Goal: Information Seeking & Learning: Learn about a topic

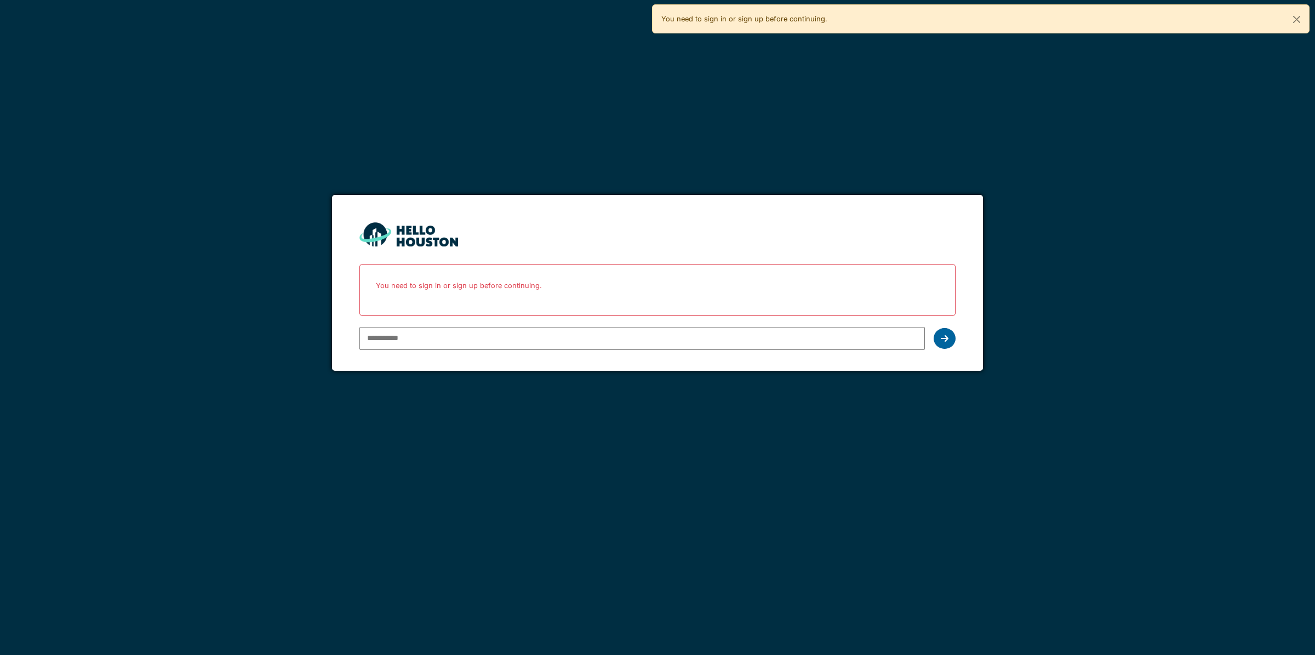
type input "**********"
click at [939, 335] on div at bounding box center [945, 338] width 22 height 21
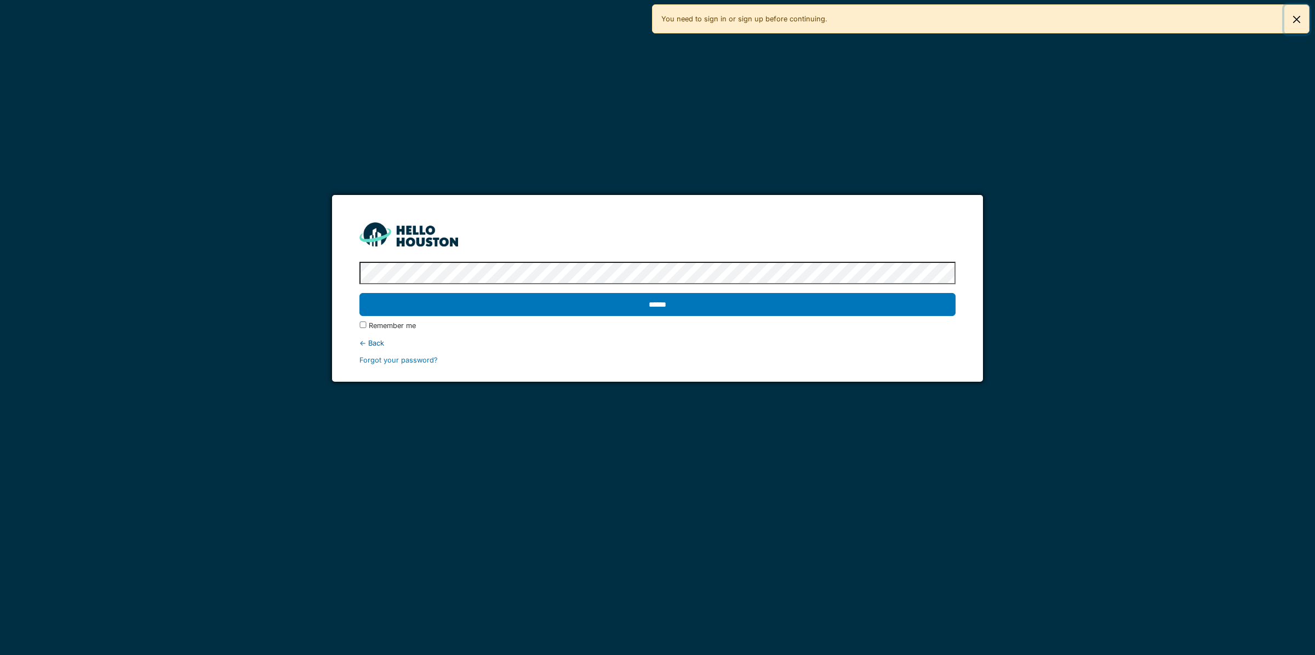
click at [1294, 18] on button "Close" at bounding box center [1296, 19] width 25 height 29
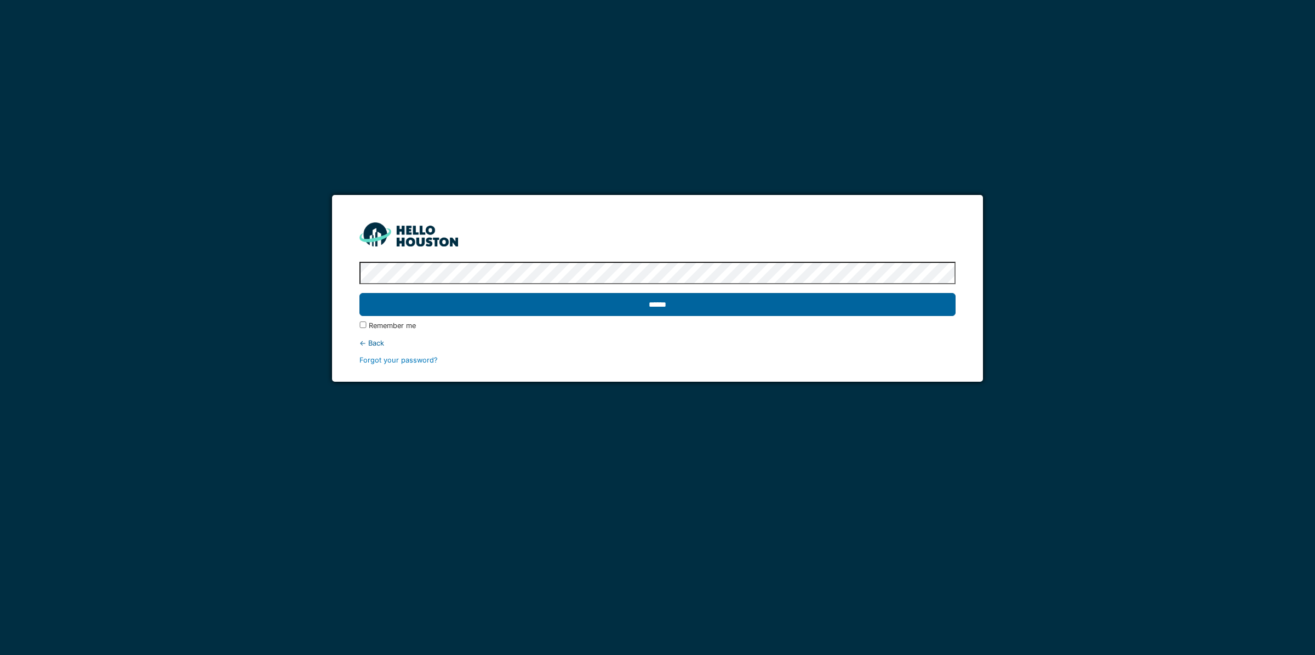
click at [689, 302] on input "******" at bounding box center [657, 304] width 596 height 23
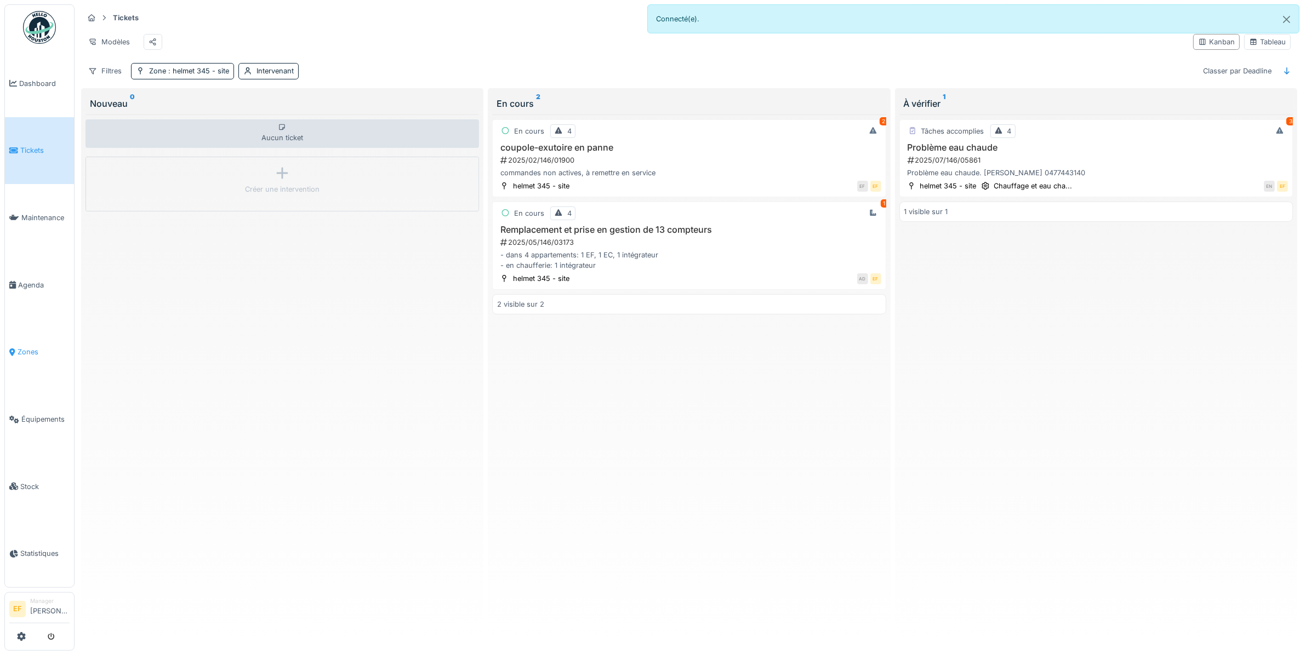
click at [28, 347] on span "Zones" at bounding box center [44, 352] width 52 height 10
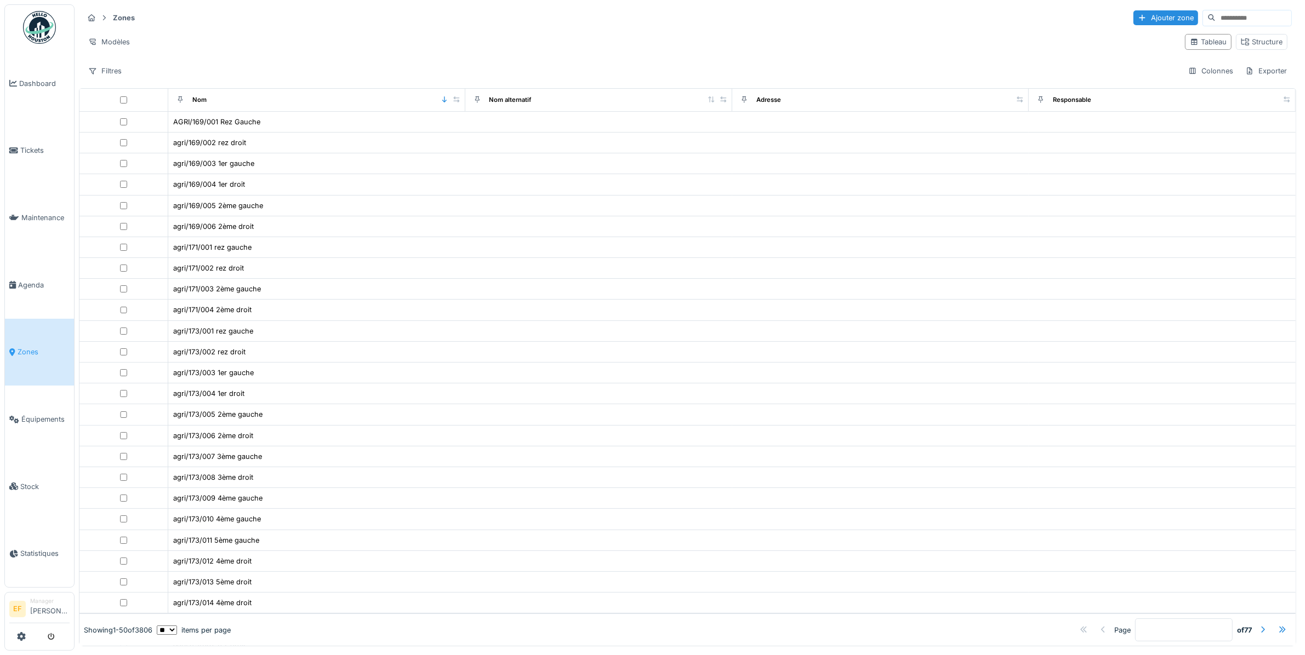
click at [1215, 18] on input at bounding box center [1253, 17] width 76 height 15
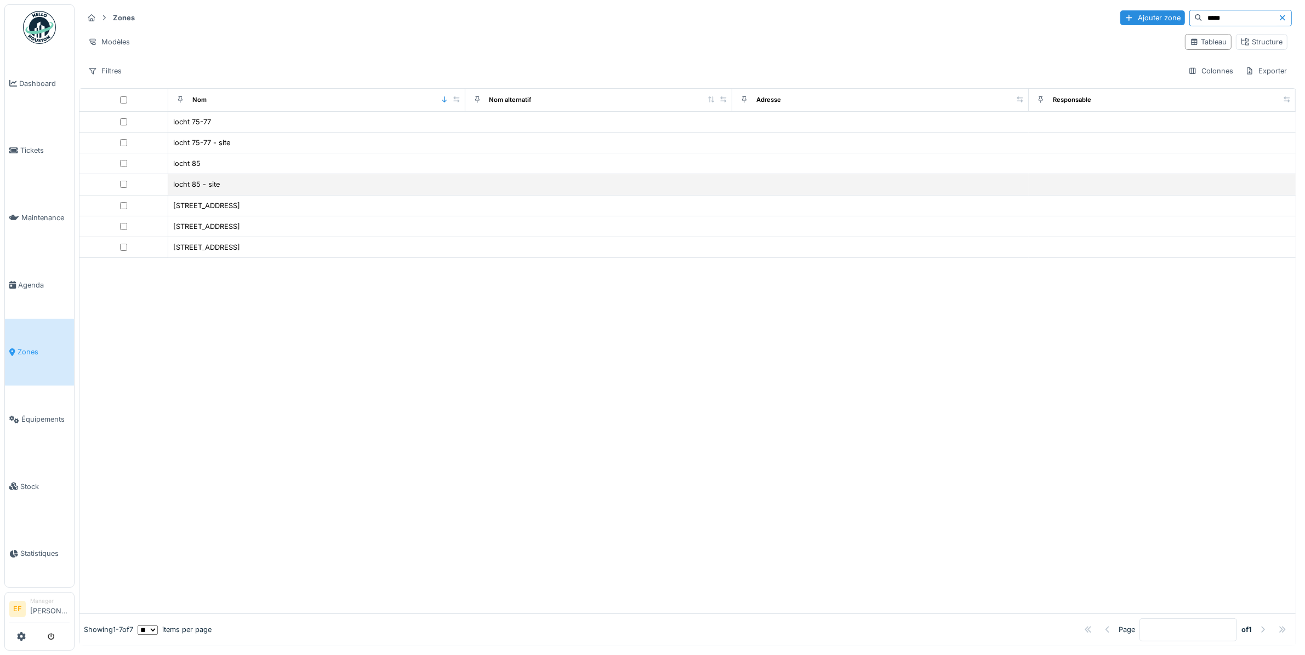
type input "*****"
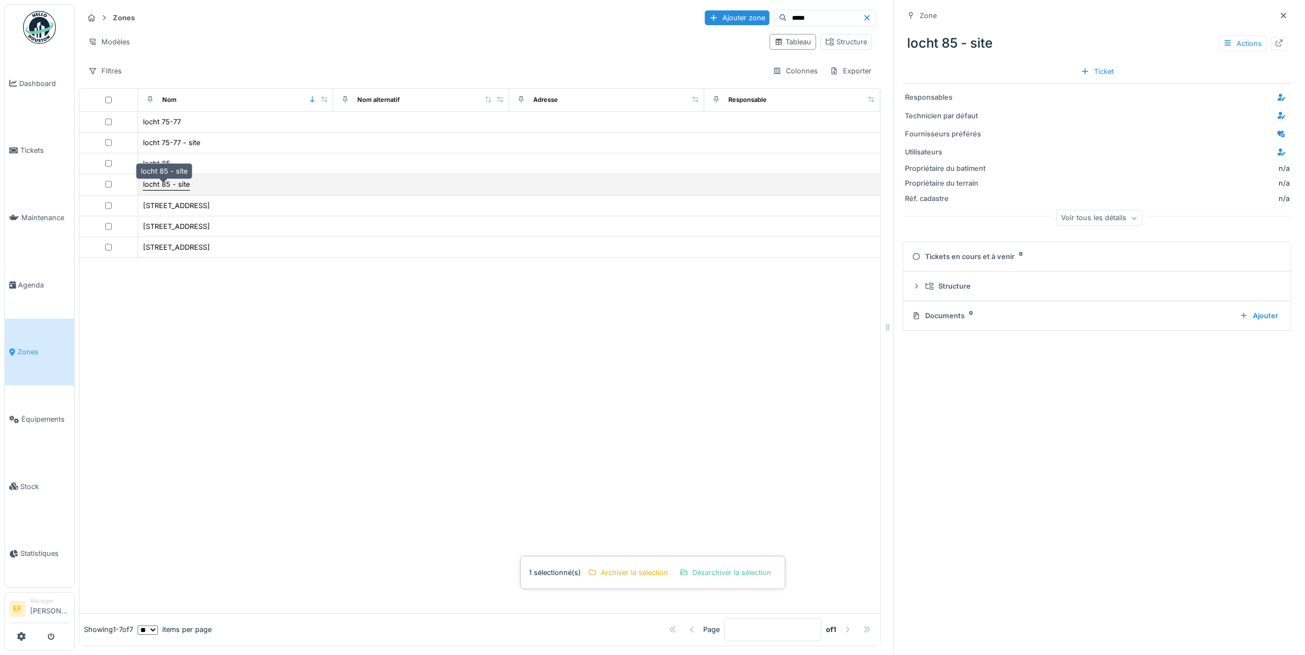
click at [176, 190] on div "locht 85 - site" at bounding box center [166, 184] width 47 height 10
click at [152, 165] on div "locht 85" at bounding box center [156, 163] width 27 height 10
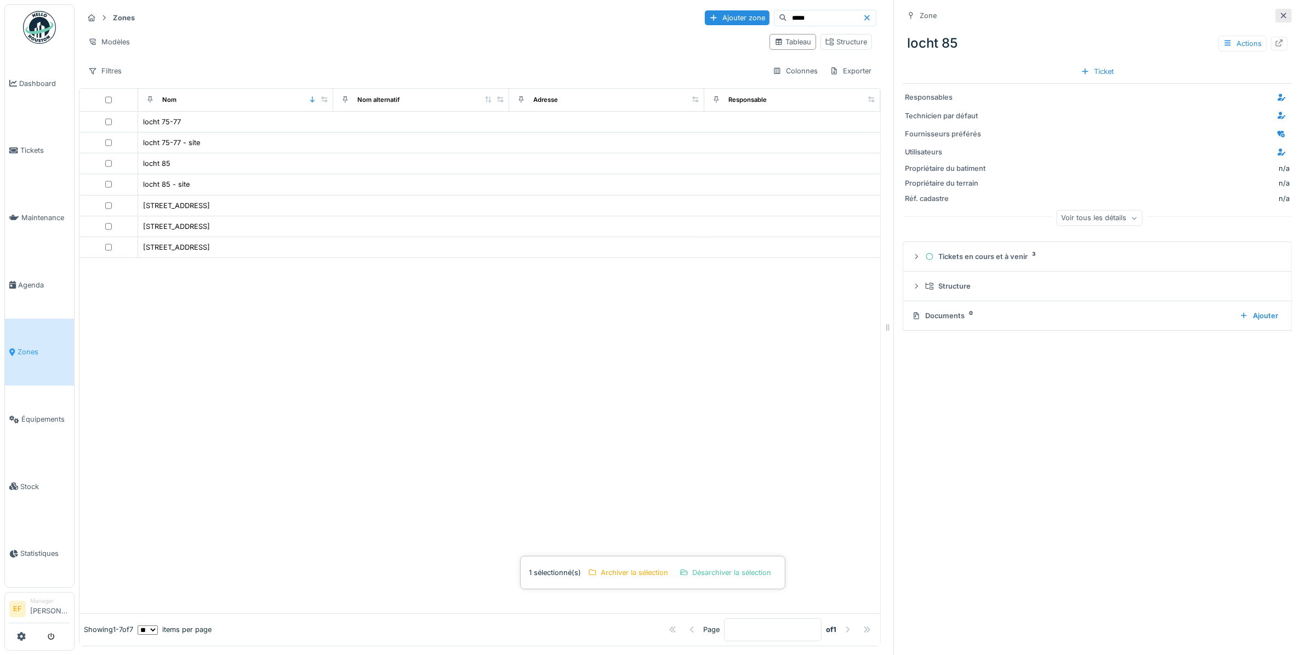
click at [1279, 14] on icon at bounding box center [1283, 15] width 9 height 7
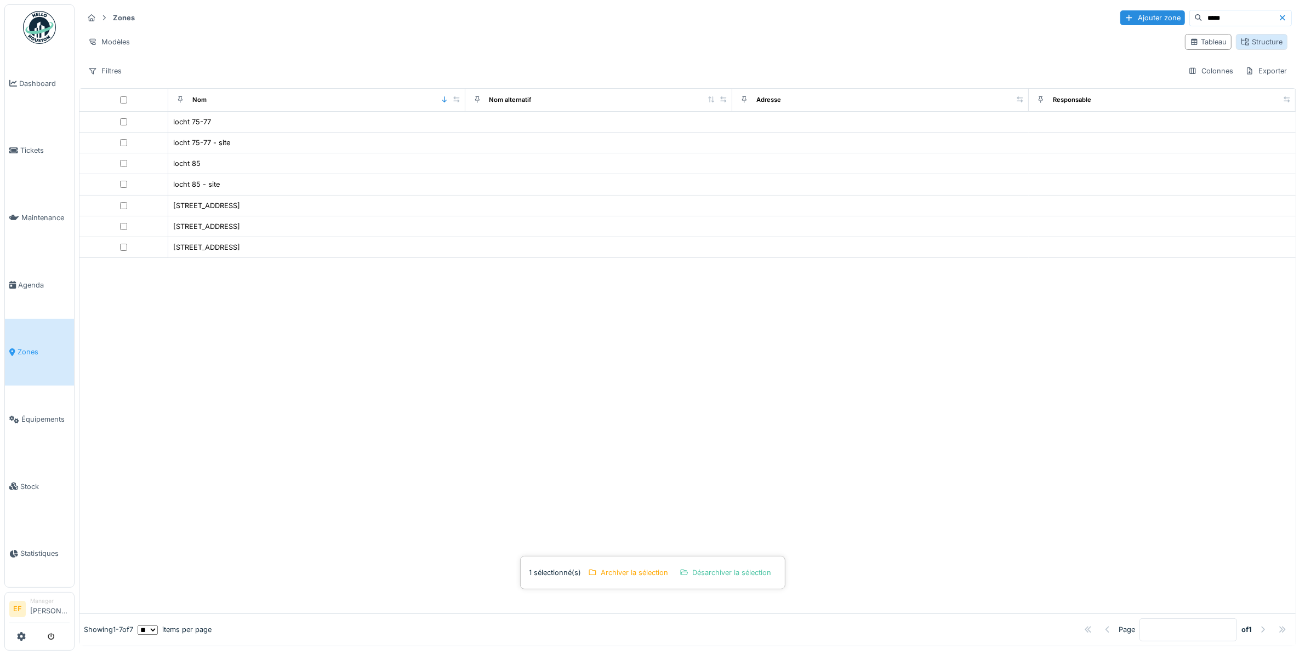
click at [1240, 44] on div "Structure" at bounding box center [1261, 42] width 42 height 10
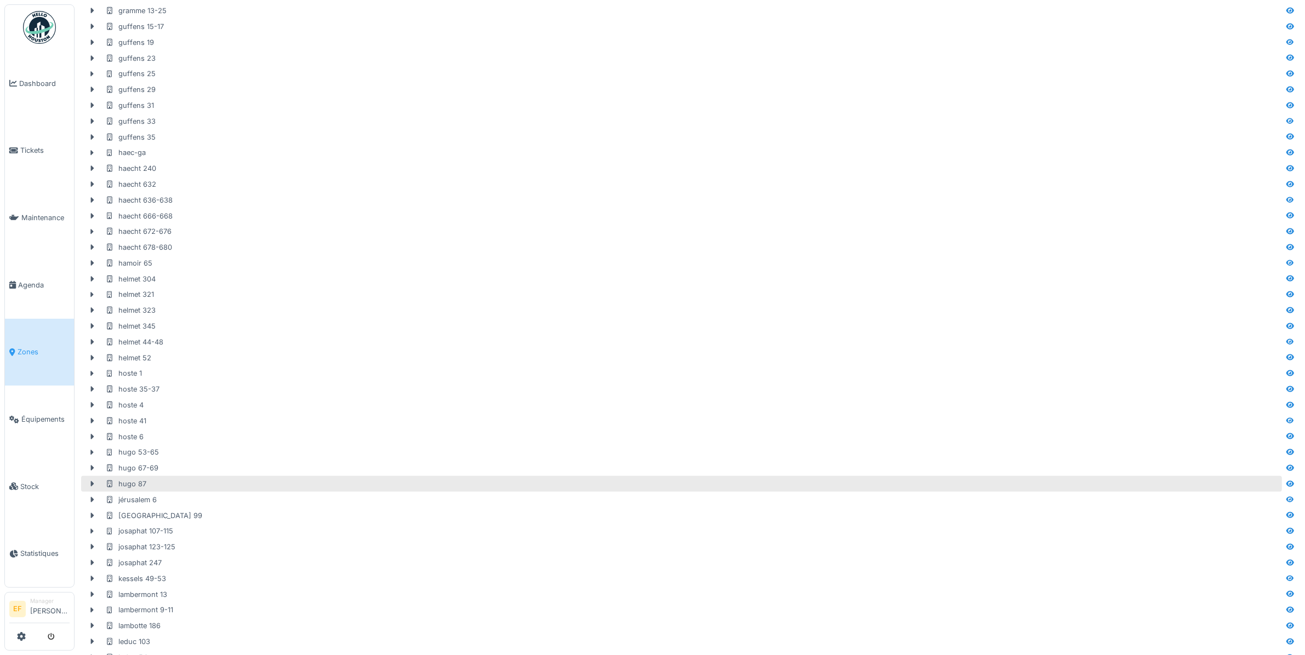
scroll to position [1507, 0]
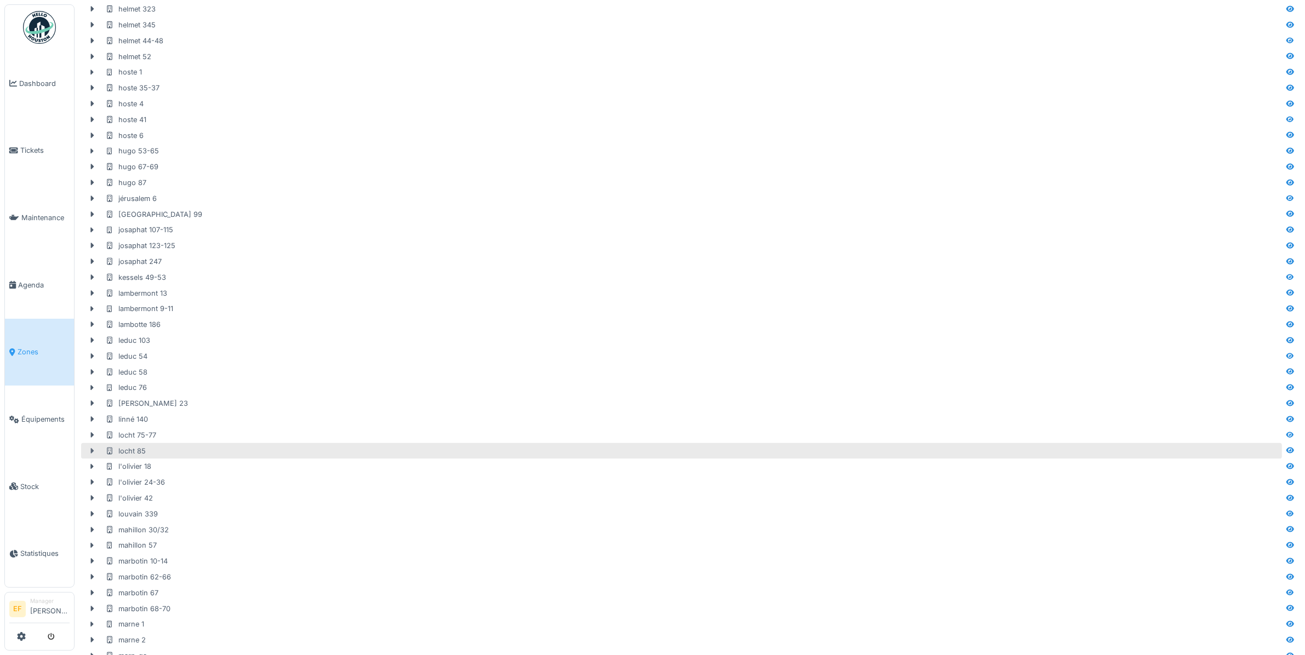
click at [92, 452] on icon at bounding box center [92, 451] width 9 height 7
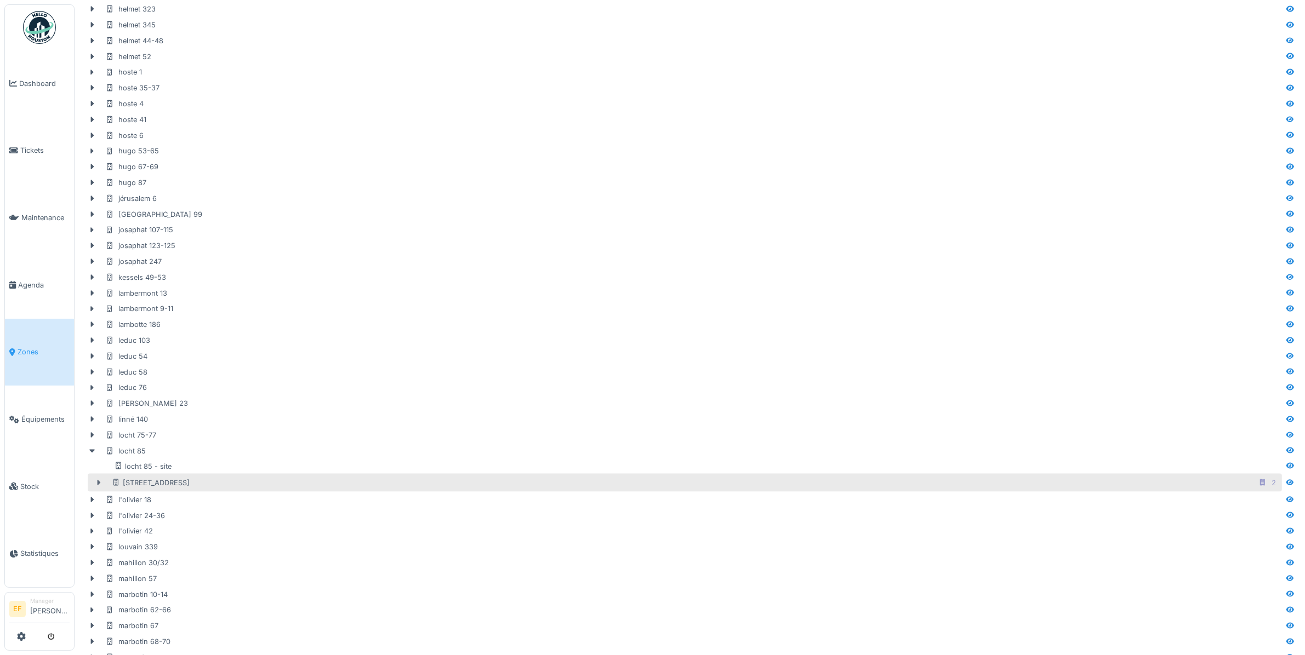
click at [96, 481] on icon at bounding box center [98, 482] width 9 height 7
click at [1271, 481] on div "2" at bounding box center [1273, 483] width 4 height 10
click at [1258, 479] on icon at bounding box center [1262, 482] width 9 height 7
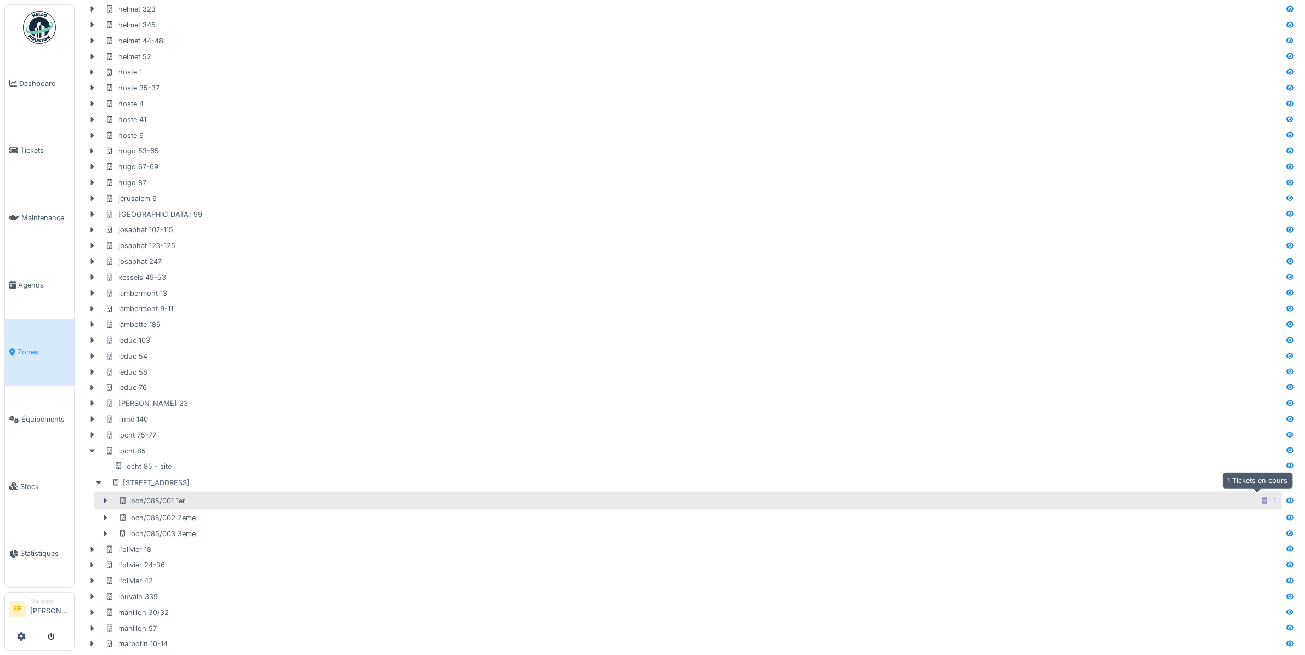
click at [1261, 497] on icon at bounding box center [1263, 500] width 5 height 7
click at [1273, 501] on div "1" at bounding box center [1274, 501] width 3 height 10
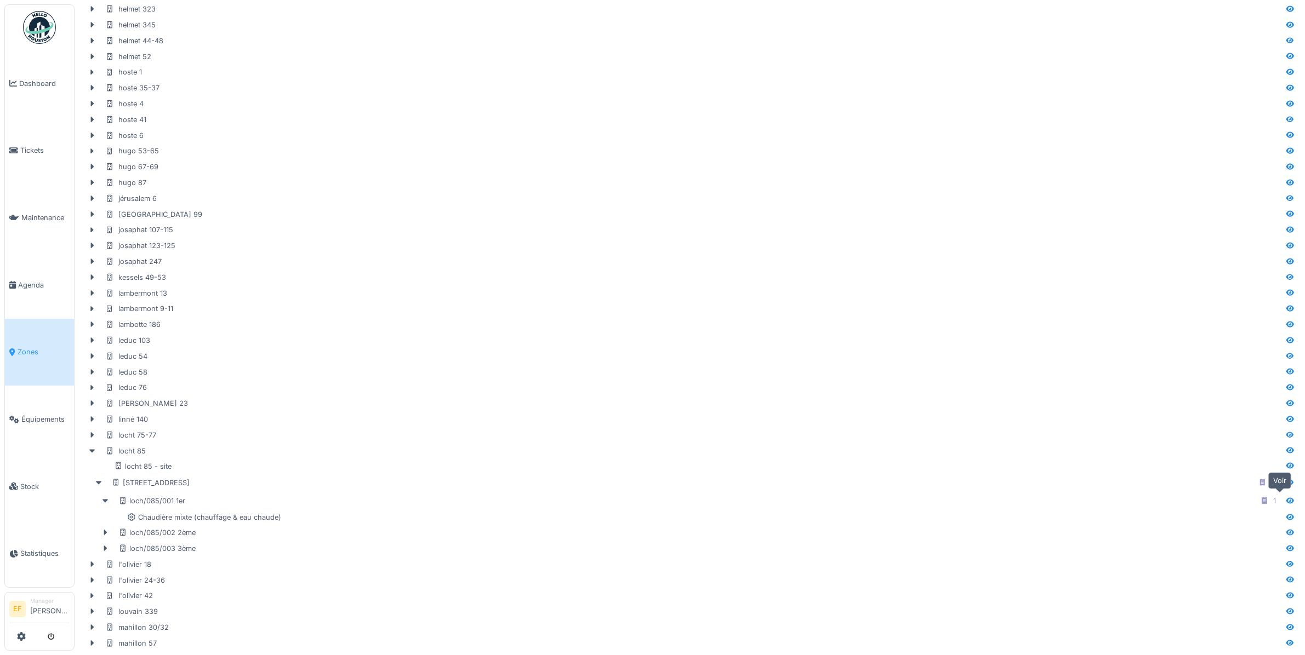
click at [1286, 499] on icon at bounding box center [1290, 501] width 8 height 6
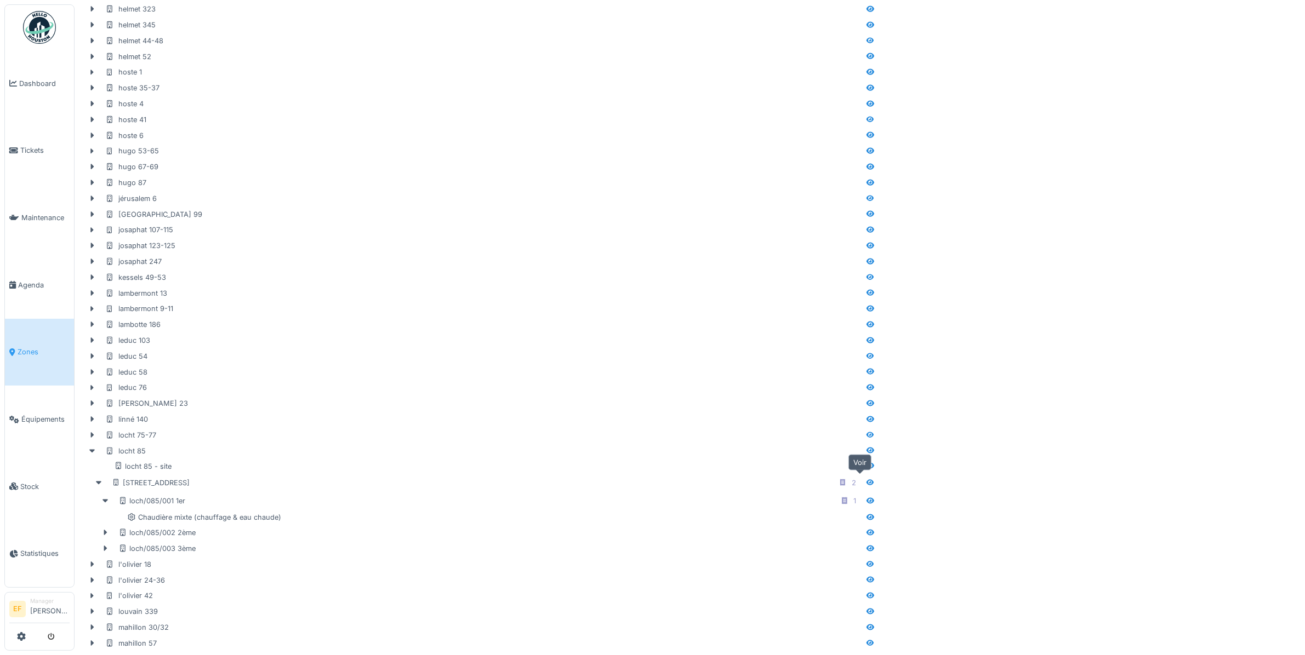
click at [866, 480] on icon at bounding box center [870, 482] width 9 height 7
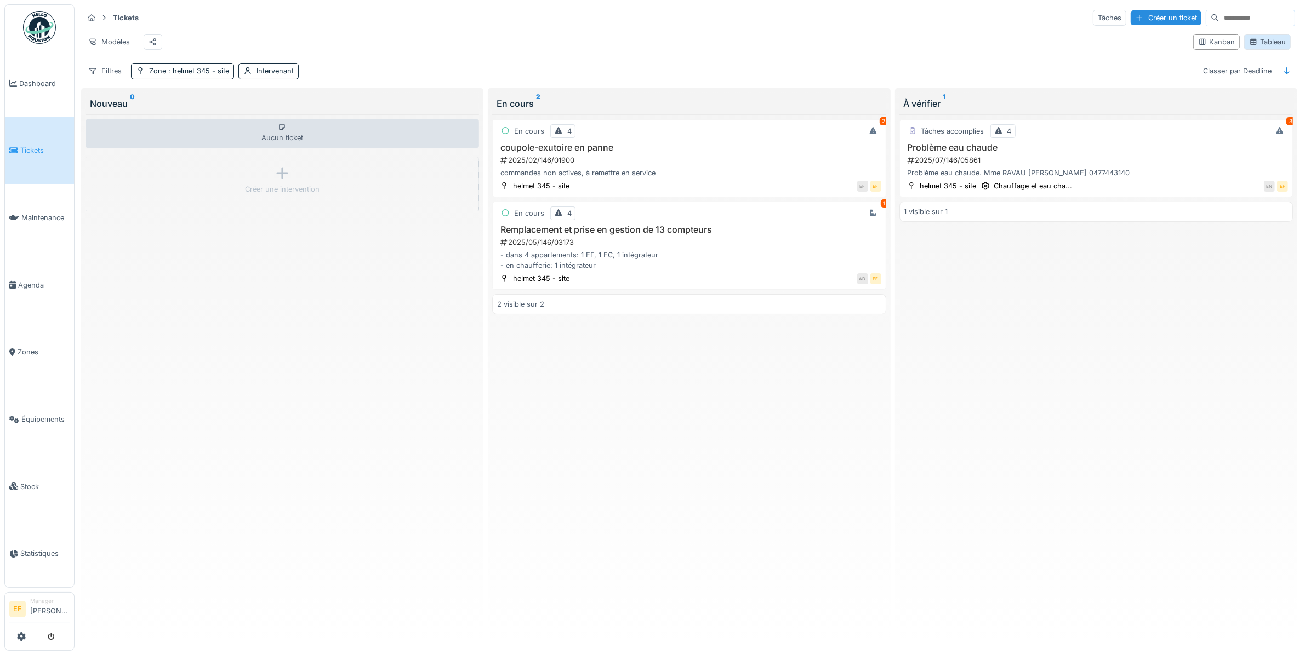
click at [1249, 47] on div "Tableau" at bounding box center [1267, 42] width 37 height 10
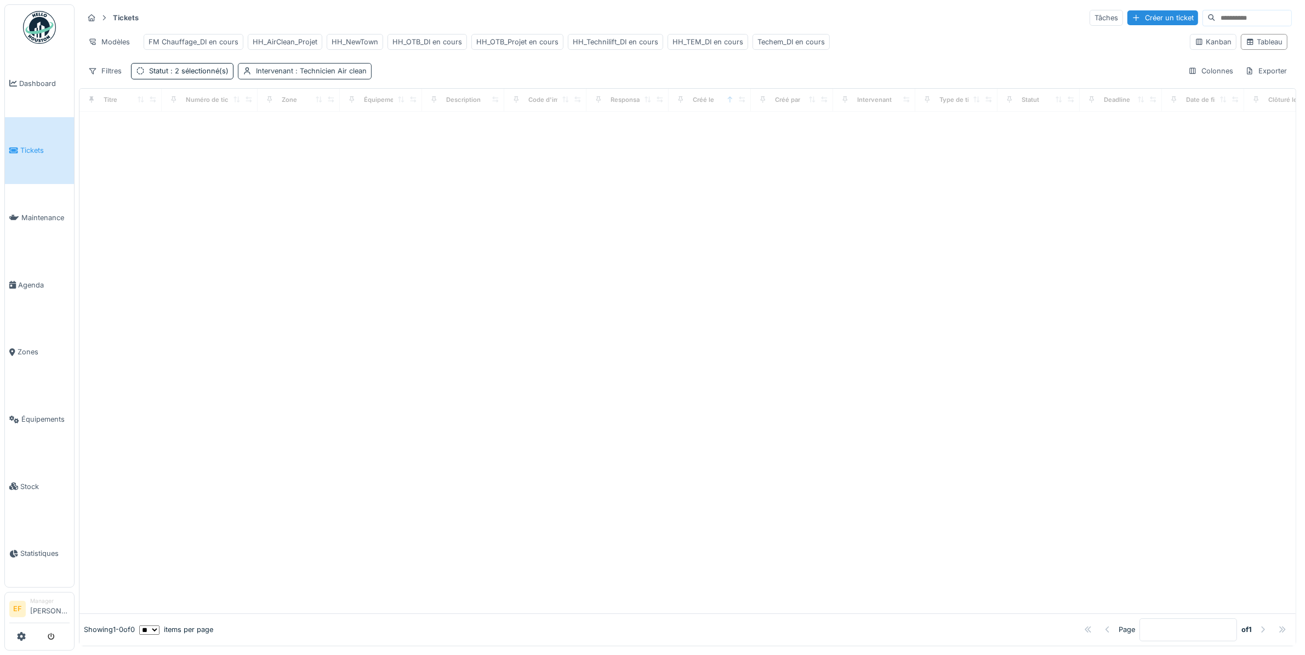
click at [355, 75] on span ": Technicien Air clean" at bounding box center [329, 71] width 73 height 8
click at [362, 111] on div "Supprimer" at bounding box center [347, 111] width 56 height 15
click at [201, 75] on span ": 2 sélectionné(s)" at bounding box center [198, 71] width 60 height 8
click at [237, 111] on div "Supprimer" at bounding box center [237, 111] width 56 height 15
click at [105, 79] on div "Filtres" at bounding box center [104, 71] width 43 height 16
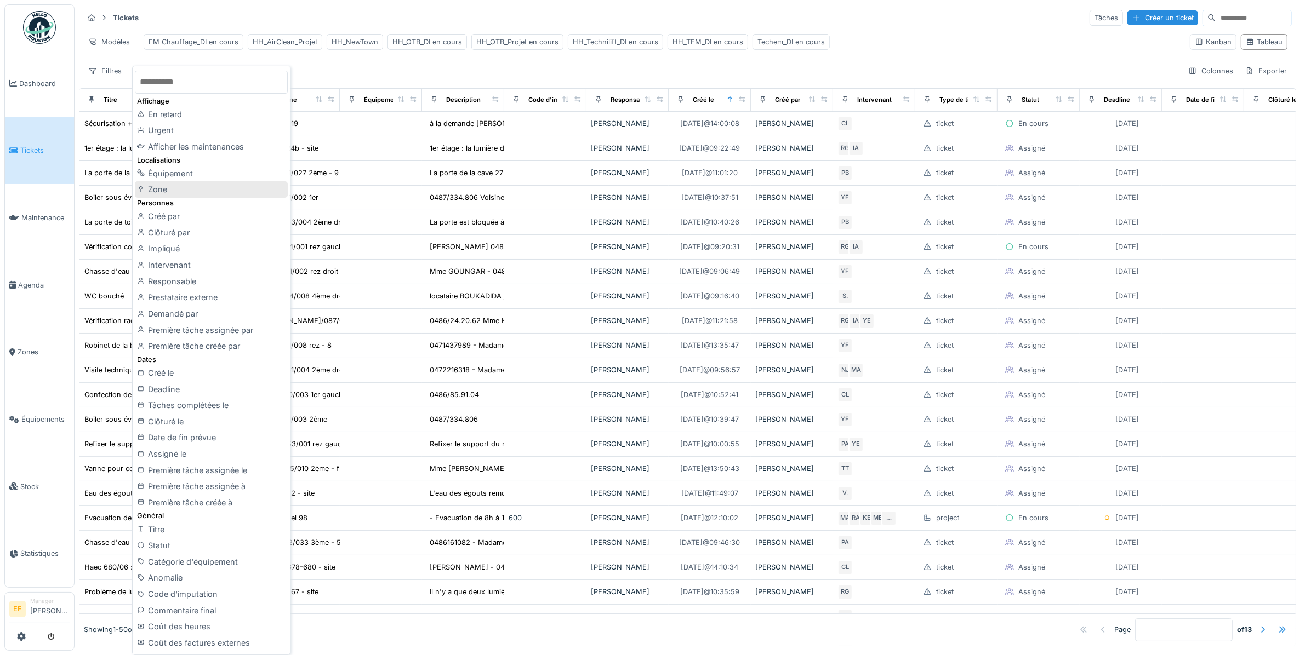
click at [159, 190] on div "Zone" at bounding box center [211, 189] width 152 height 16
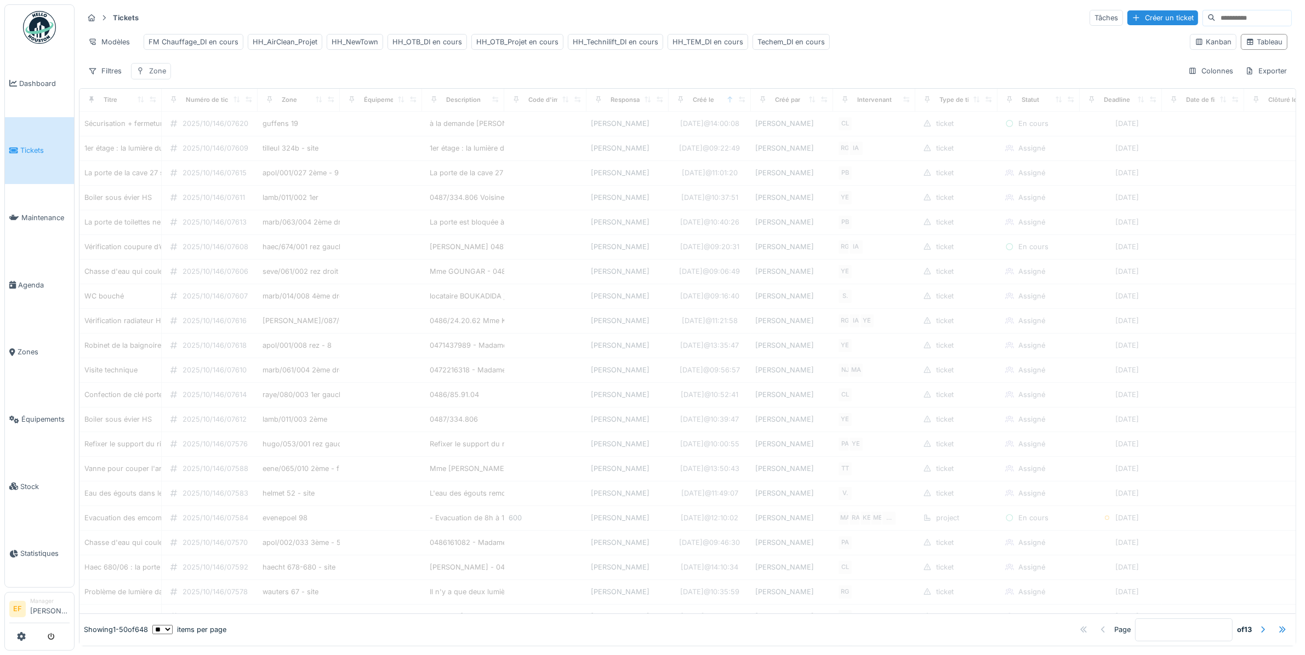
click at [160, 76] on div "Zone" at bounding box center [157, 71] width 17 height 10
click at [341, 144] on input "text" at bounding box center [333, 139] width 115 height 23
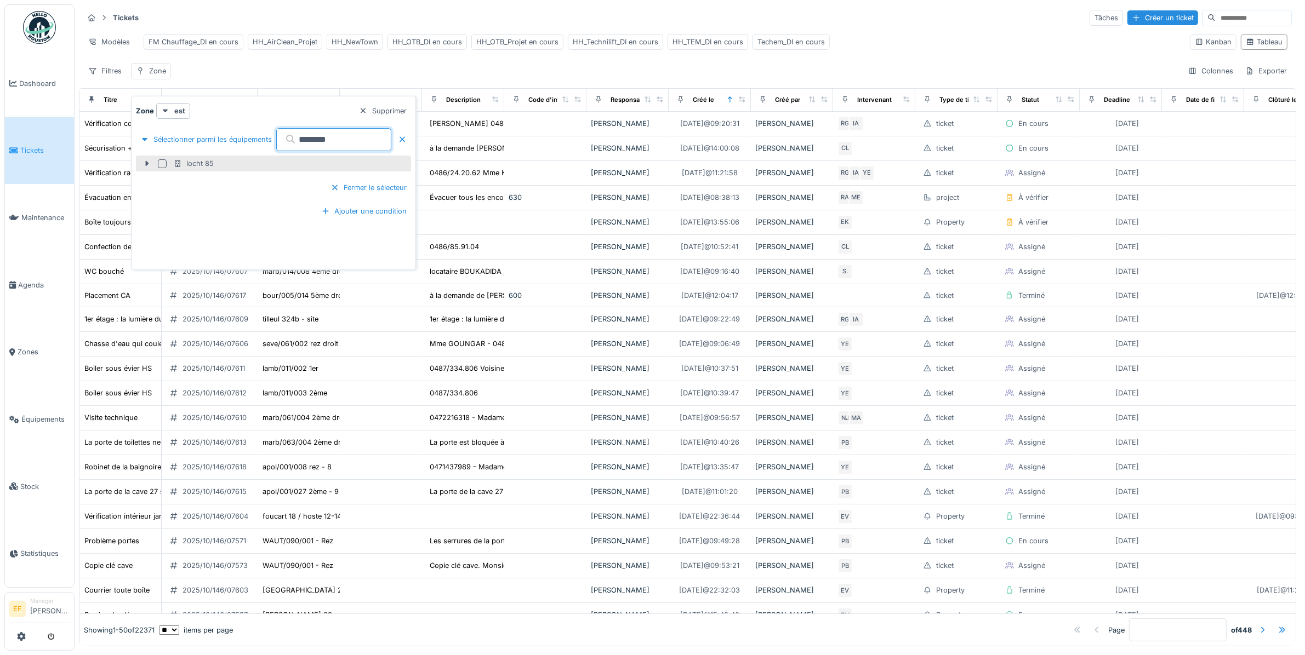
type input "********"
click at [164, 164] on div at bounding box center [162, 163] width 9 height 9
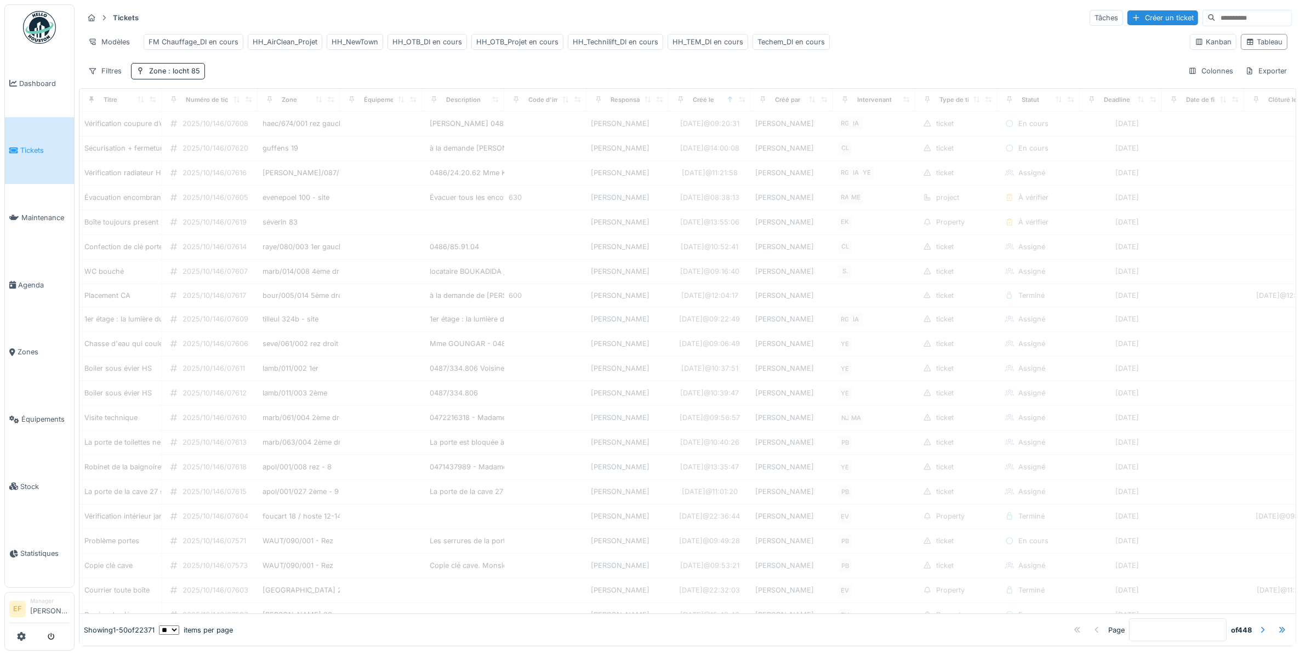
click at [348, 77] on div "Filtres Zone : locht 85 Colonnes Exporter" at bounding box center [687, 71] width 1208 height 16
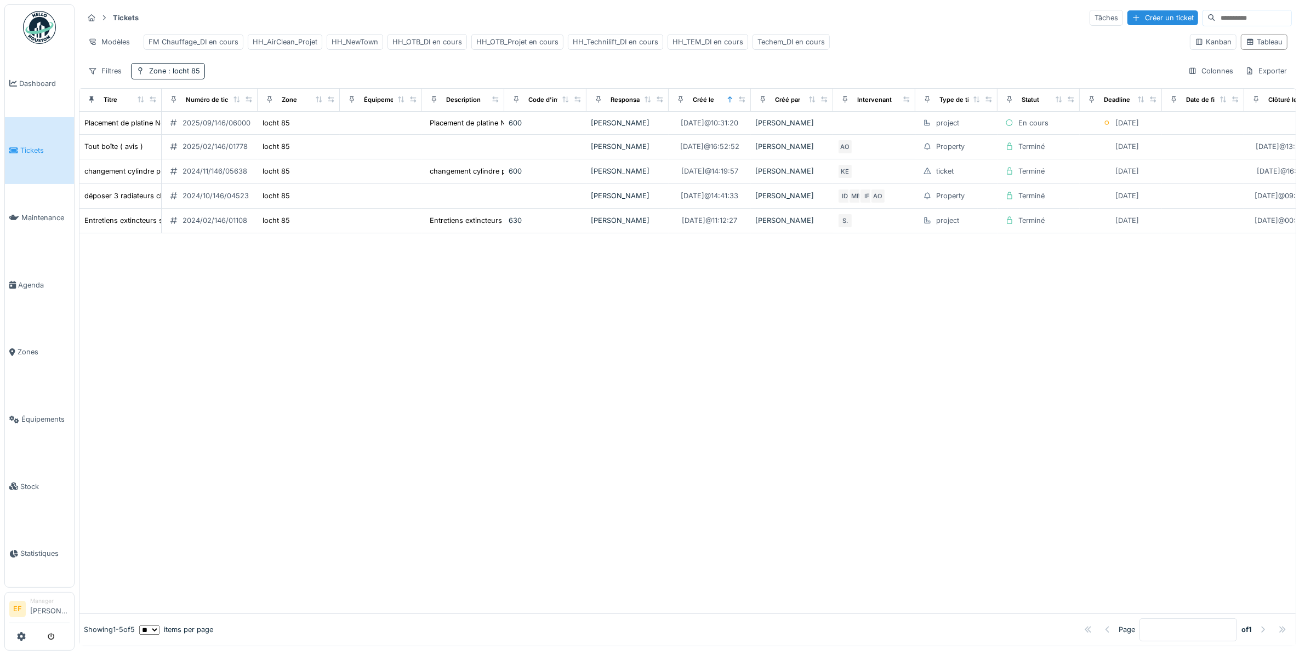
click at [217, 79] on div "Filtres Zone : locht 85 Colonnes Exporter" at bounding box center [687, 71] width 1208 height 16
click at [179, 75] on span ": locht 85" at bounding box center [183, 71] width 34 height 8
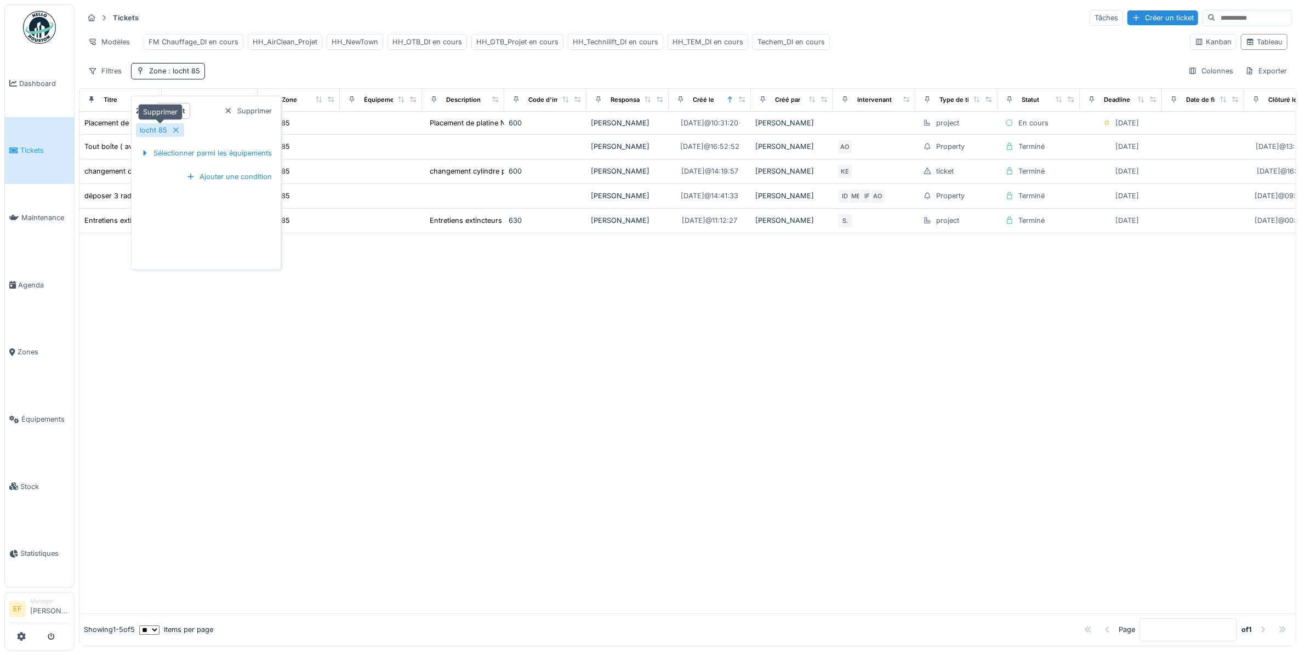
click at [175, 129] on icon at bounding box center [175, 130] width 9 height 7
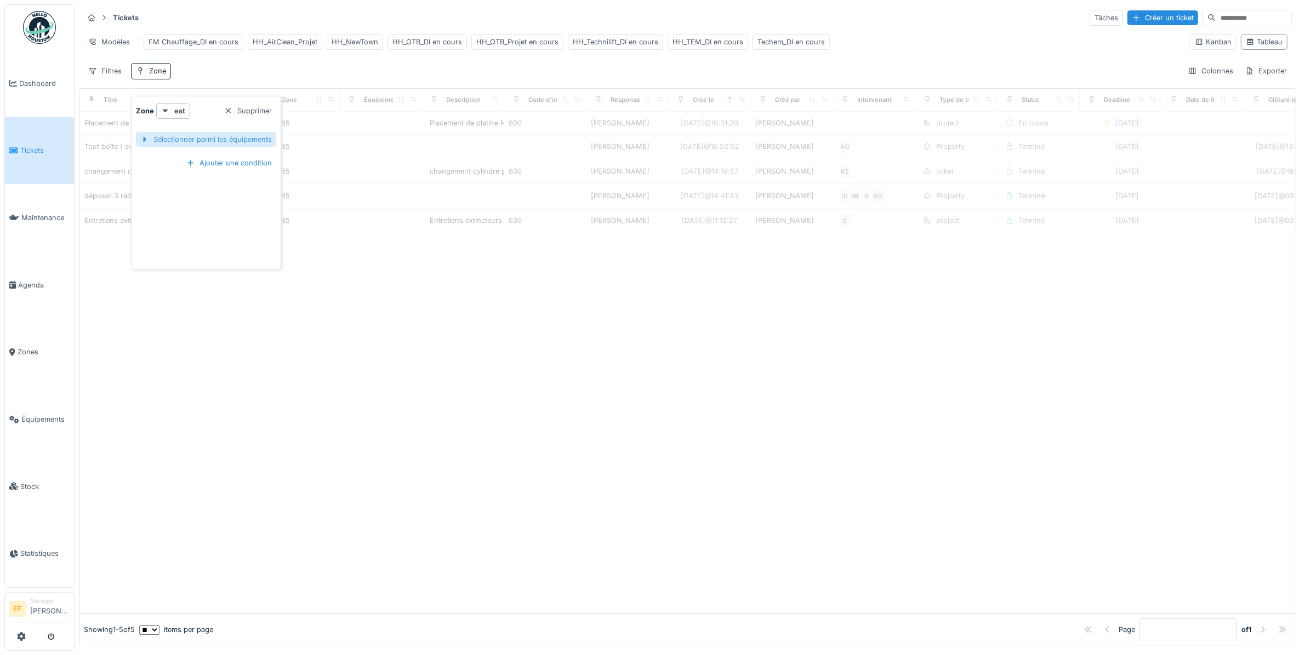
click at [207, 141] on div "Sélectionner parmi les équipements" at bounding box center [206, 139] width 140 height 15
click at [366, 143] on input "text" at bounding box center [333, 139] width 115 height 23
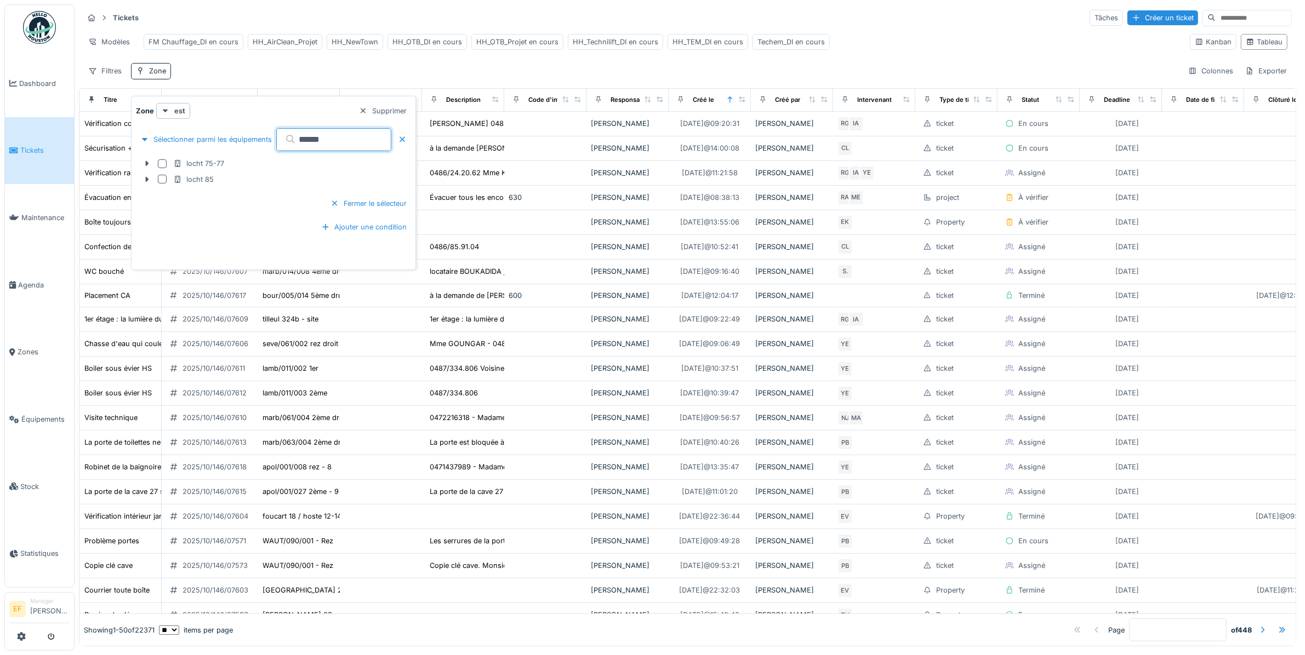
click at [365, 143] on input "*****" at bounding box center [333, 139] width 115 height 23
type input "*****"
click at [147, 174] on div at bounding box center [147, 180] width 18 height 12
click at [165, 209] on div at bounding box center [168, 209] width 9 height 9
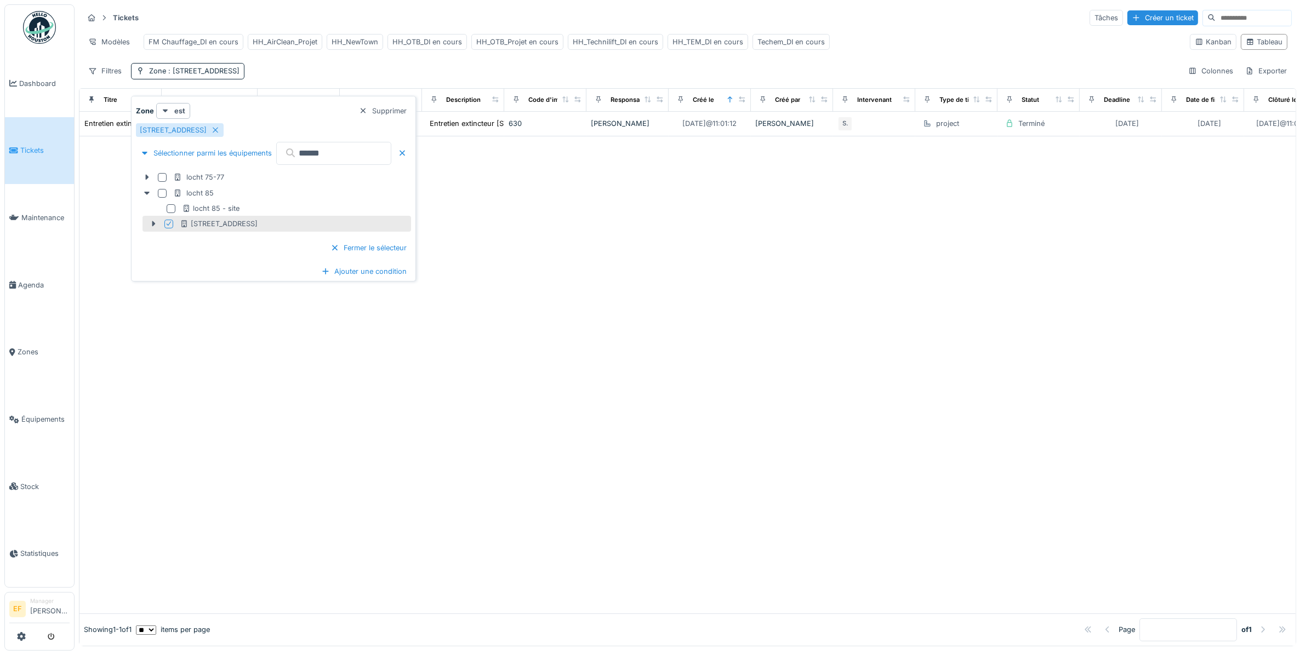
click at [277, 244] on div "Fermer le sélecteur" at bounding box center [273, 248] width 275 height 32
click at [215, 227] on div "rue de locht 85" at bounding box center [219, 224] width 78 height 10
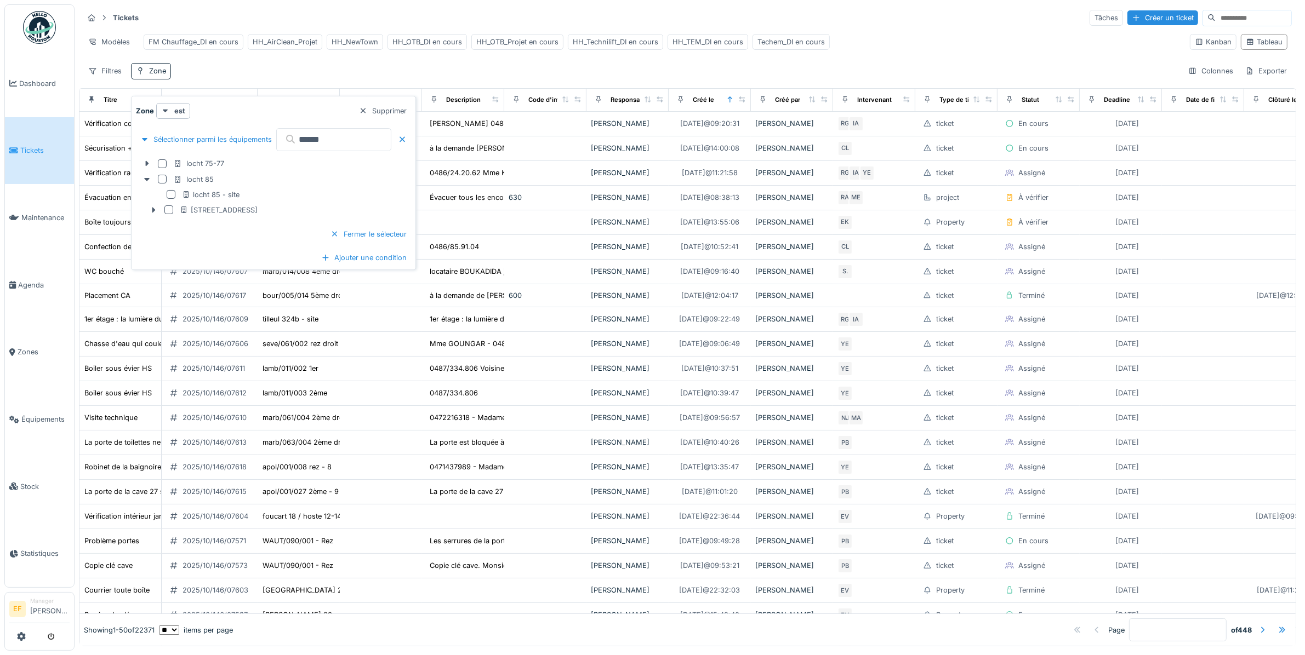
click at [518, 79] on div "Filtres Zone Colonnes Exporter" at bounding box center [687, 71] width 1208 height 16
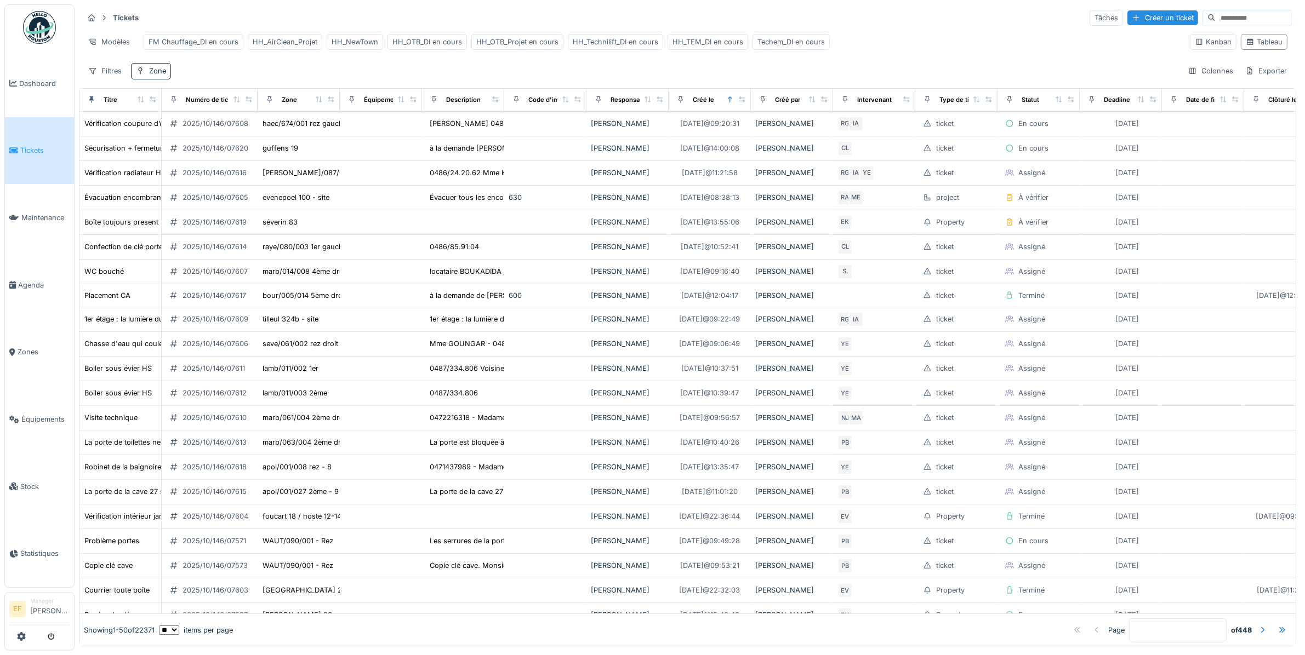
click at [357, 65] on div "Tickets Tâches Créer un ticket Modèles FM Chauffage_DI en cours HH_AirClean_Pro…" at bounding box center [687, 43] width 1217 height 79
